Goal: Connect with others: Connect with others

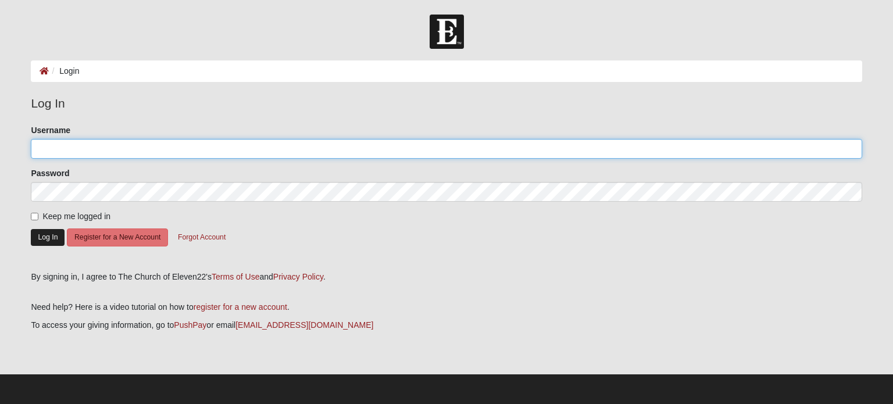
type input "bobmonk31"
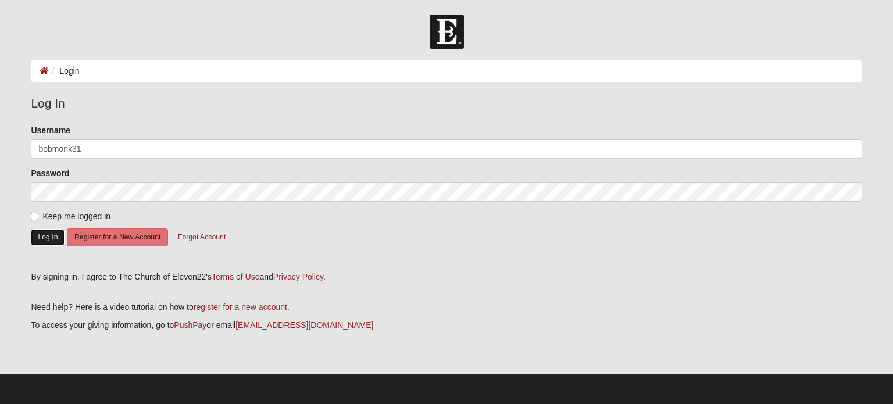
click at [45, 237] on button "Log In" at bounding box center [48, 237] width 34 height 17
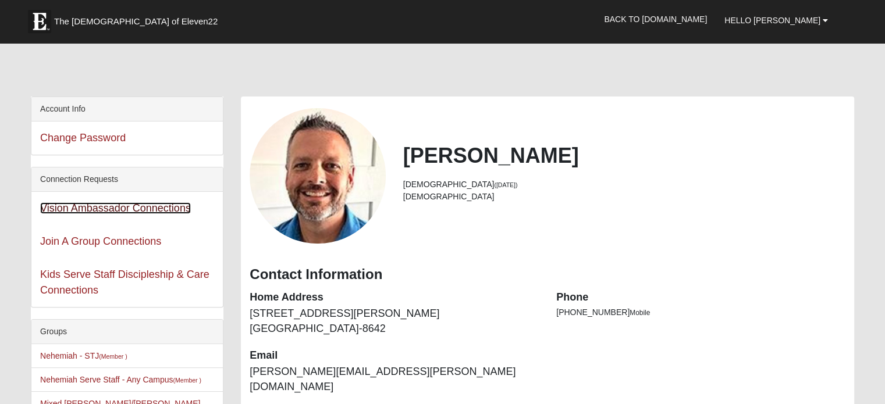
click at [153, 209] on link "Vision Ambassador Connections" at bounding box center [115, 208] width 151 height 12
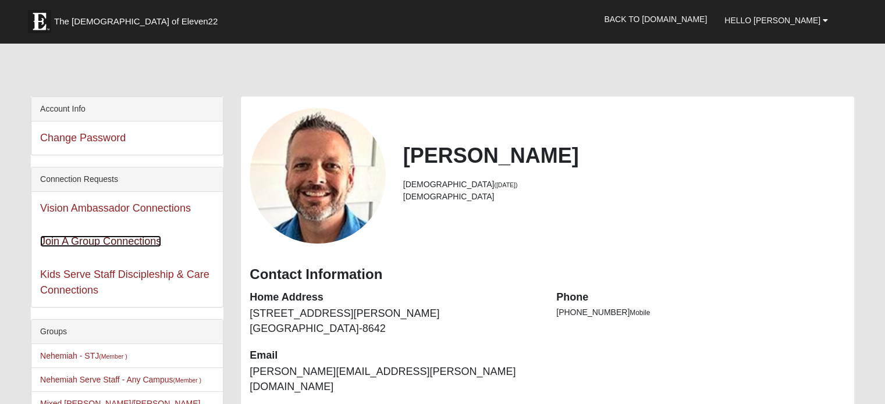
click at [142, 241] on link "Join A Group Connections" at bounding box center [100, 242] width 121 height 12
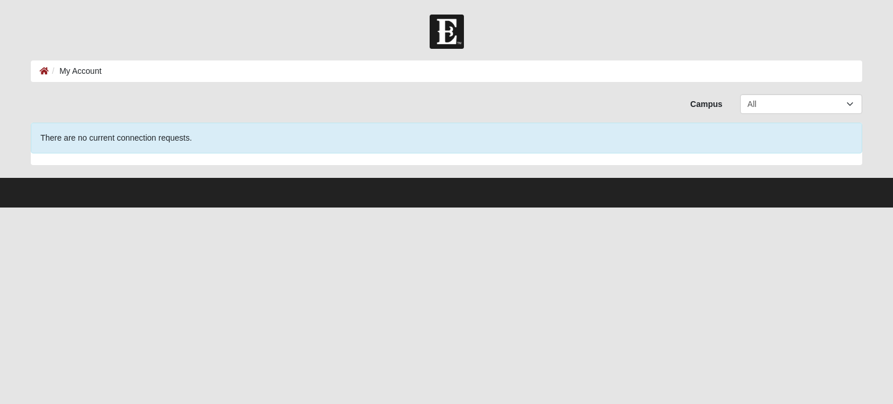
drag, startPoint x: 37, startPoint y: 0, endPoint x: 0, endPoint y: 94, distance: 101.1
click at [0, 94] on form "Hello [PERSON_NAME] My Account Log Out Join a Group Connections (2) My Account …" at bounding box center [446, 111] width 893 height 193
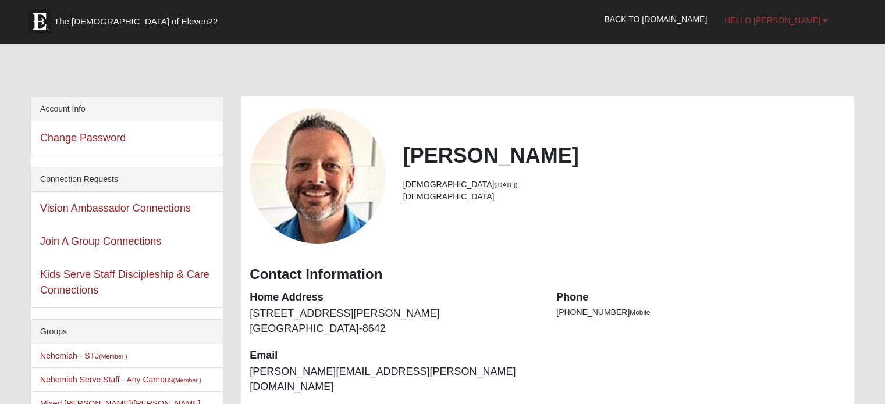
click at [820, 16] on span "Hello [PERSON_NAME]" at bounding box center [772, 20] width 96 height 9
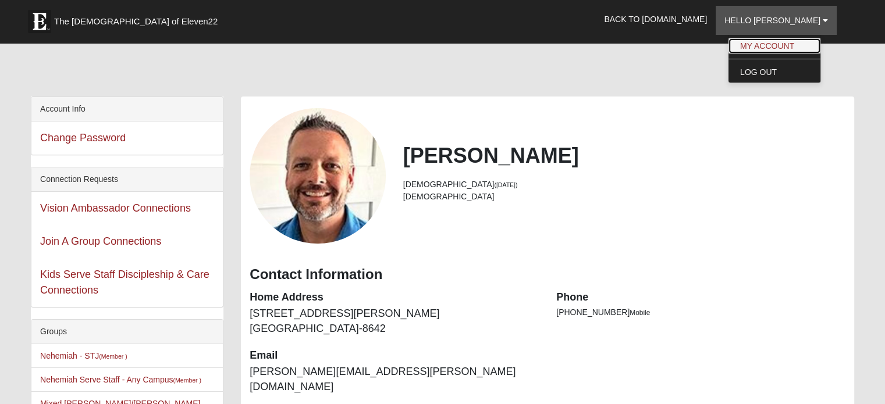
click at [797, 49] on link "My Account" at bounding box center [774, 45] width 92 height 15
